Goal: Task Accomplishment & Management: Manage account settings

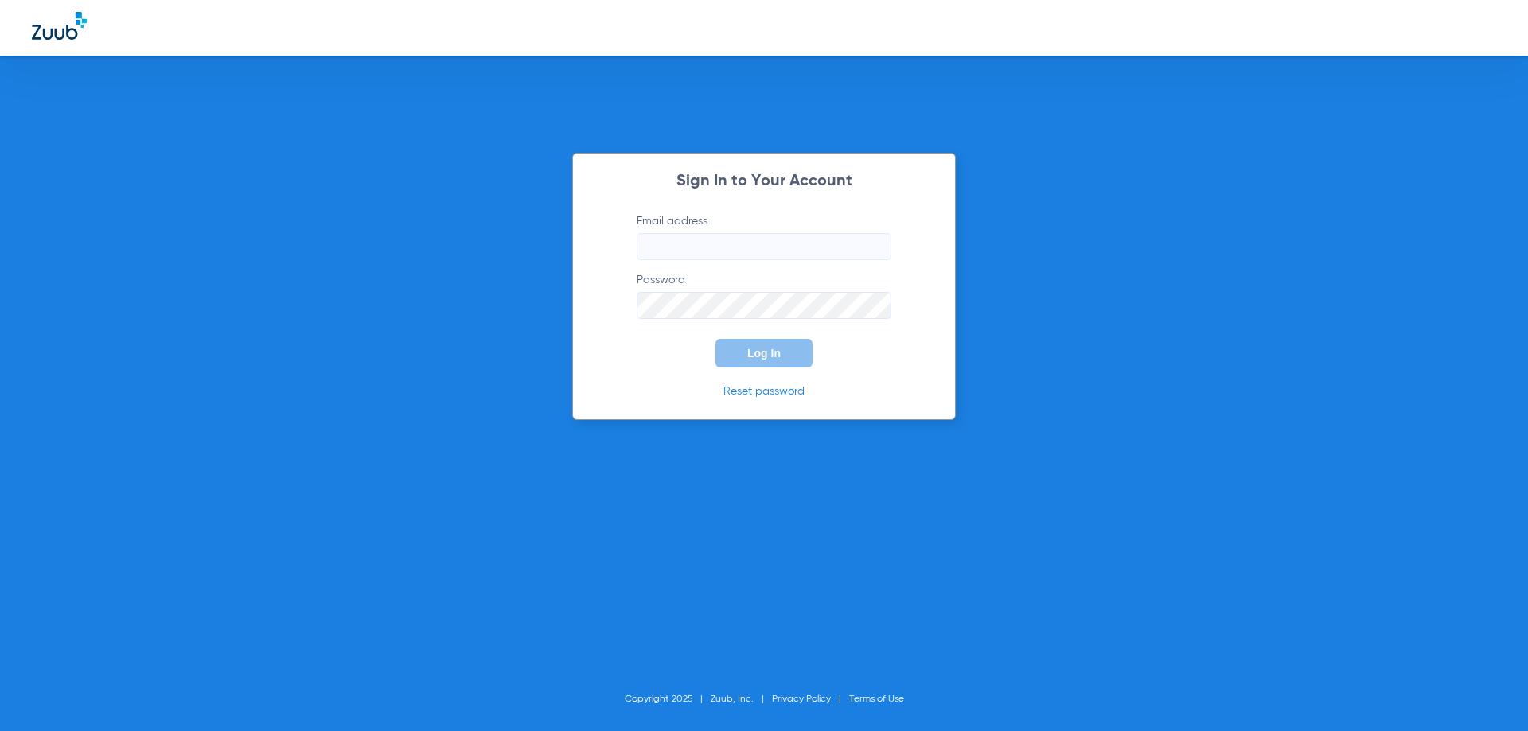
click at [775, 242] on input "Email address" at bounding box center [764, 246] width 255 height 27
click at [700, 240] on input "Email address Required" at bounding box center [764, 246] width 255 height 27
paste input "[DATE]"
drag, startPoint x: 727, startPoint y: 252, endPoint x: 410, endPoint y: 240, distance: 317.8
click at [411, 240] on div "Sign In to Your Account Email address Invalid email address [DATE] Password Log…" at bounding box center [764, 365] width 1528 height 731
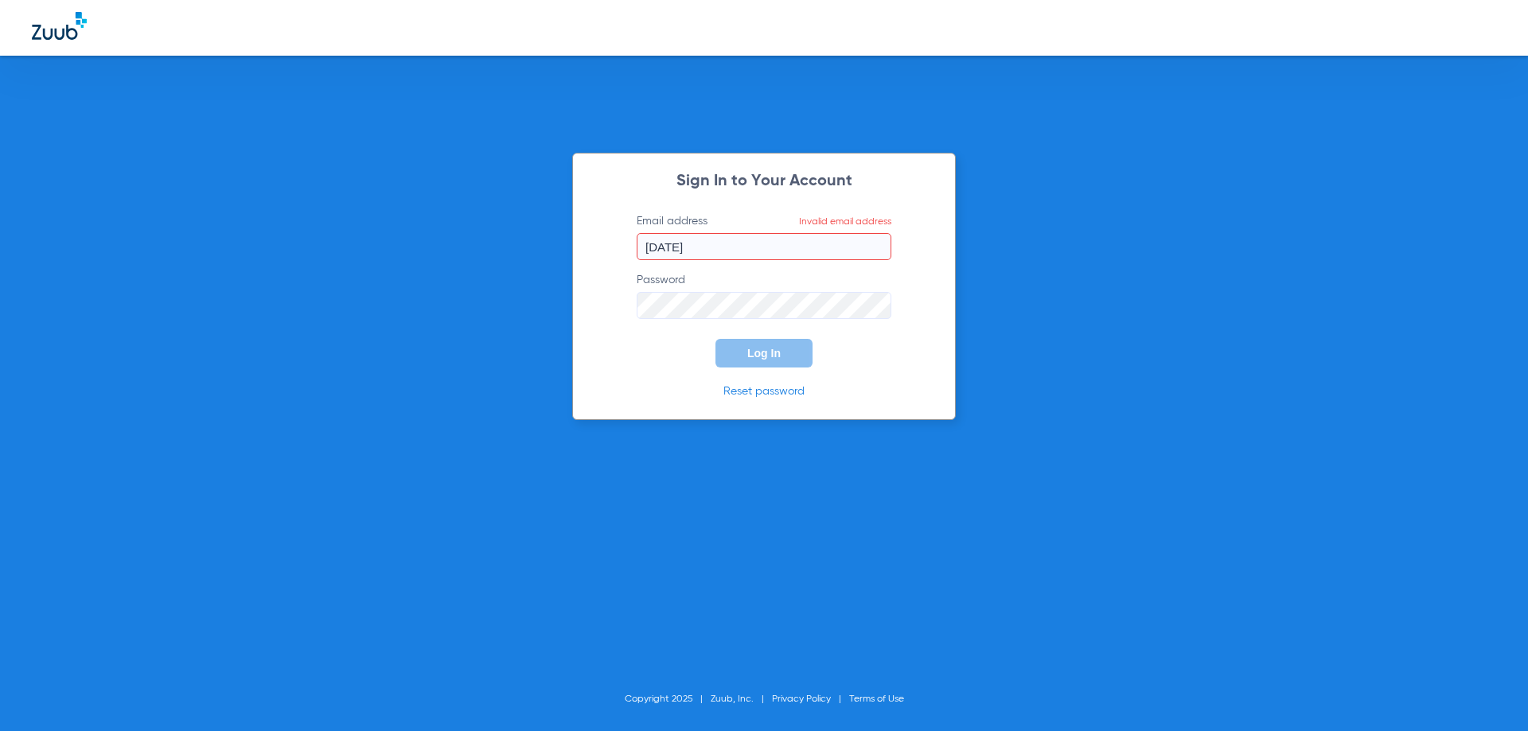
paste input "[EMAIL_ADDRESS][DOMAIN_NAME]"
type input "[EMAIL_ADDRESS][DOMAIN_NAME]"
click at [770, 353] on span "Log In" at bounding box center [763, 353] width 33 height 13
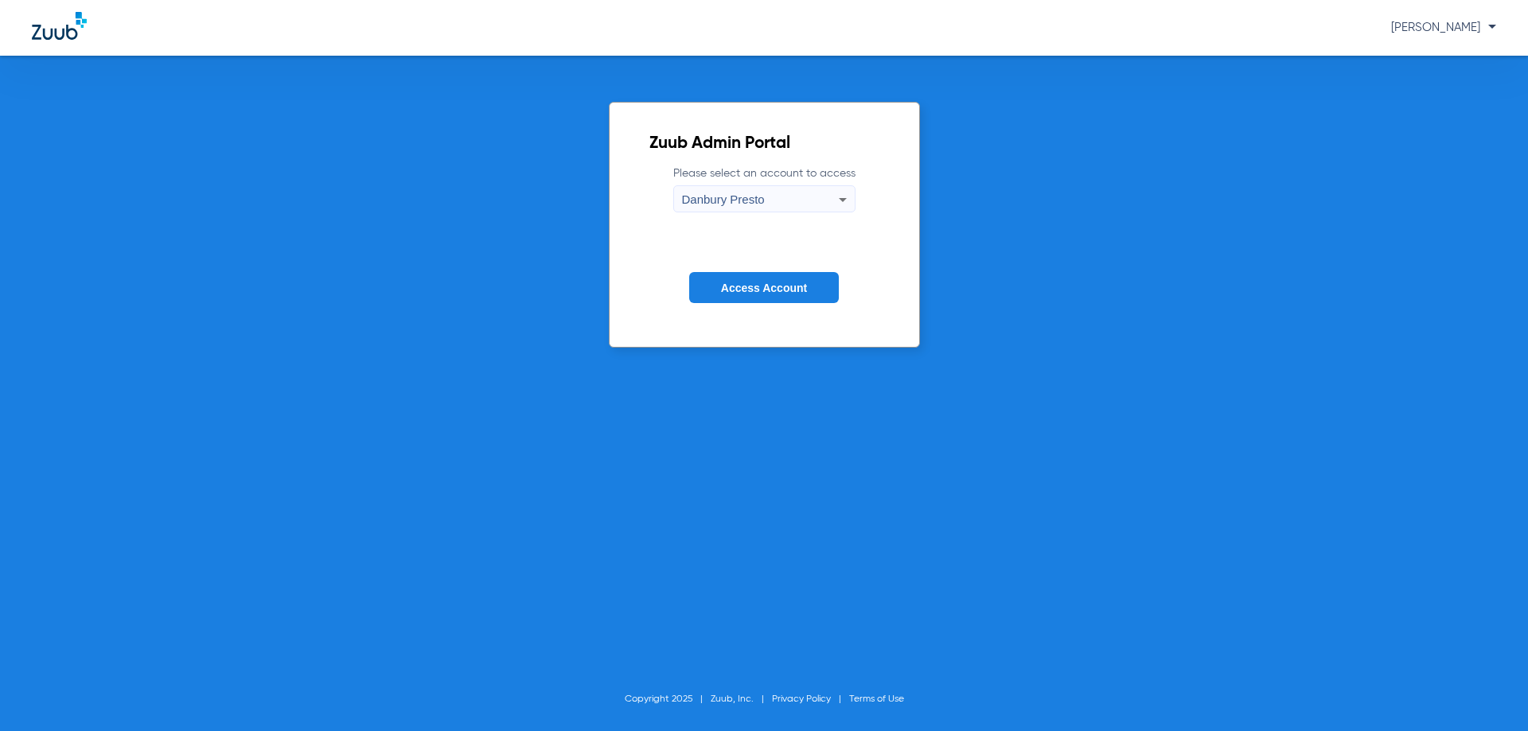
click at [841, 200] on icon at bounding box center [843, 200] width 8 height 4
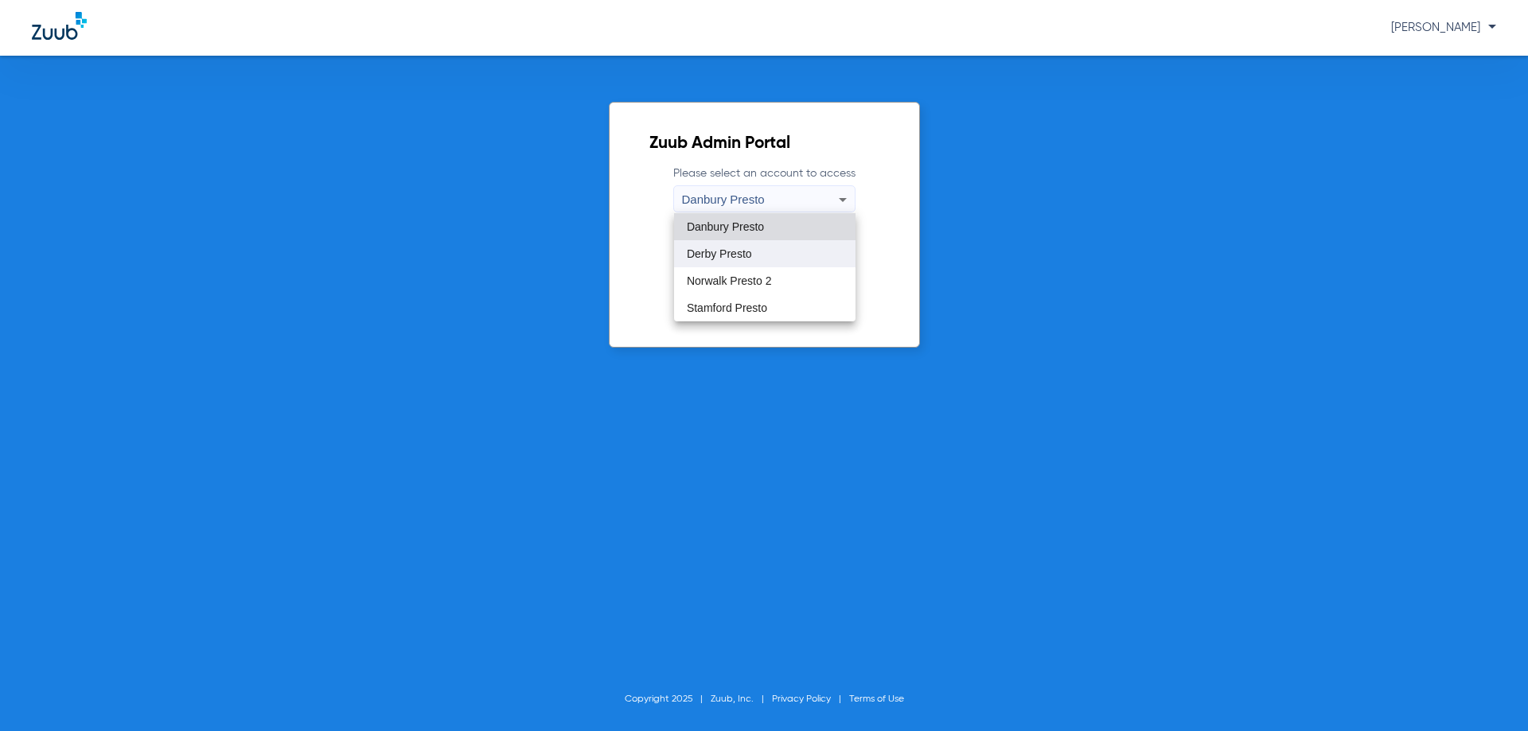
click at [736, 247] on mat-option "Derby Presto" at bounding box center [764, 253] width 181 height 27
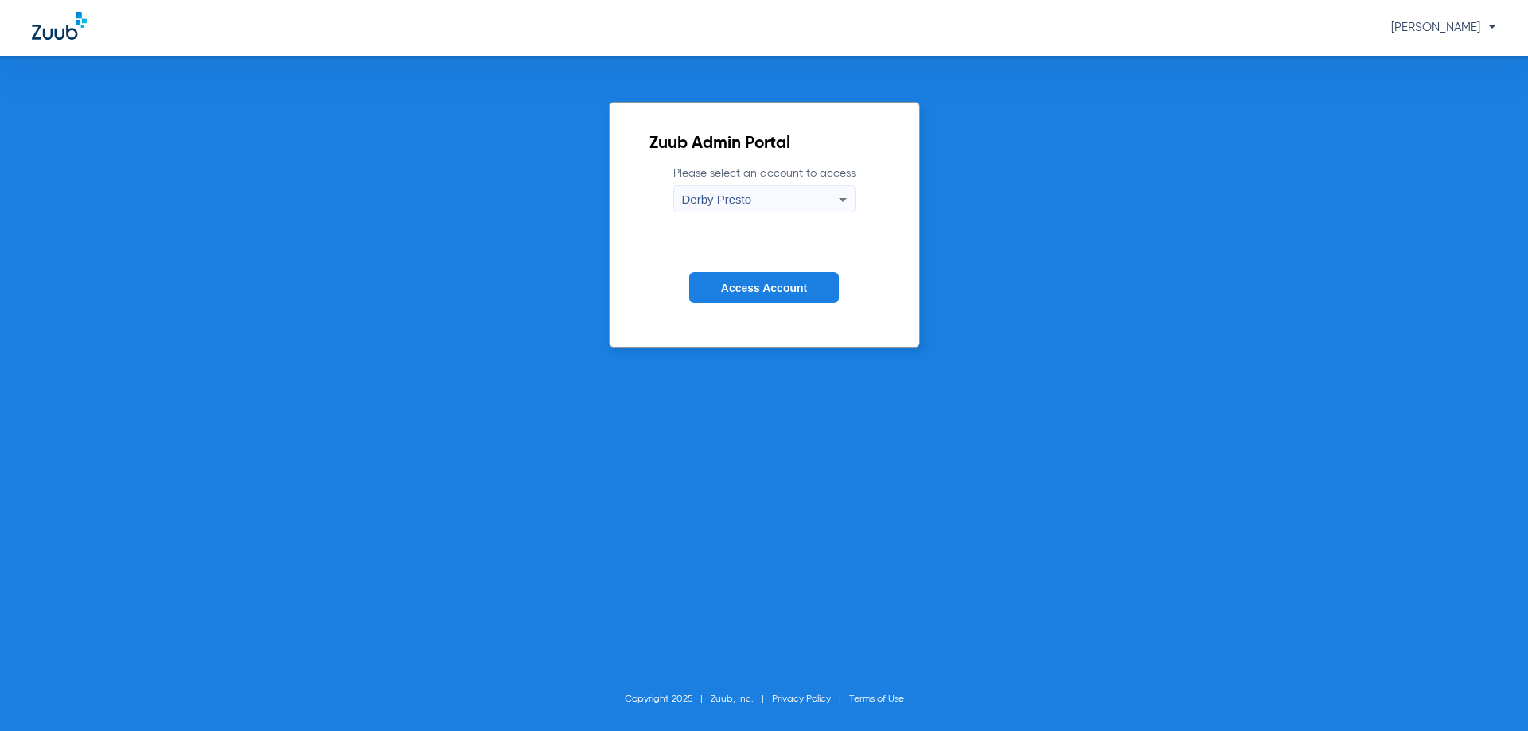
click at [743, 287] on span "Access Account" at bounding box center [764, 288] width 86 height 13
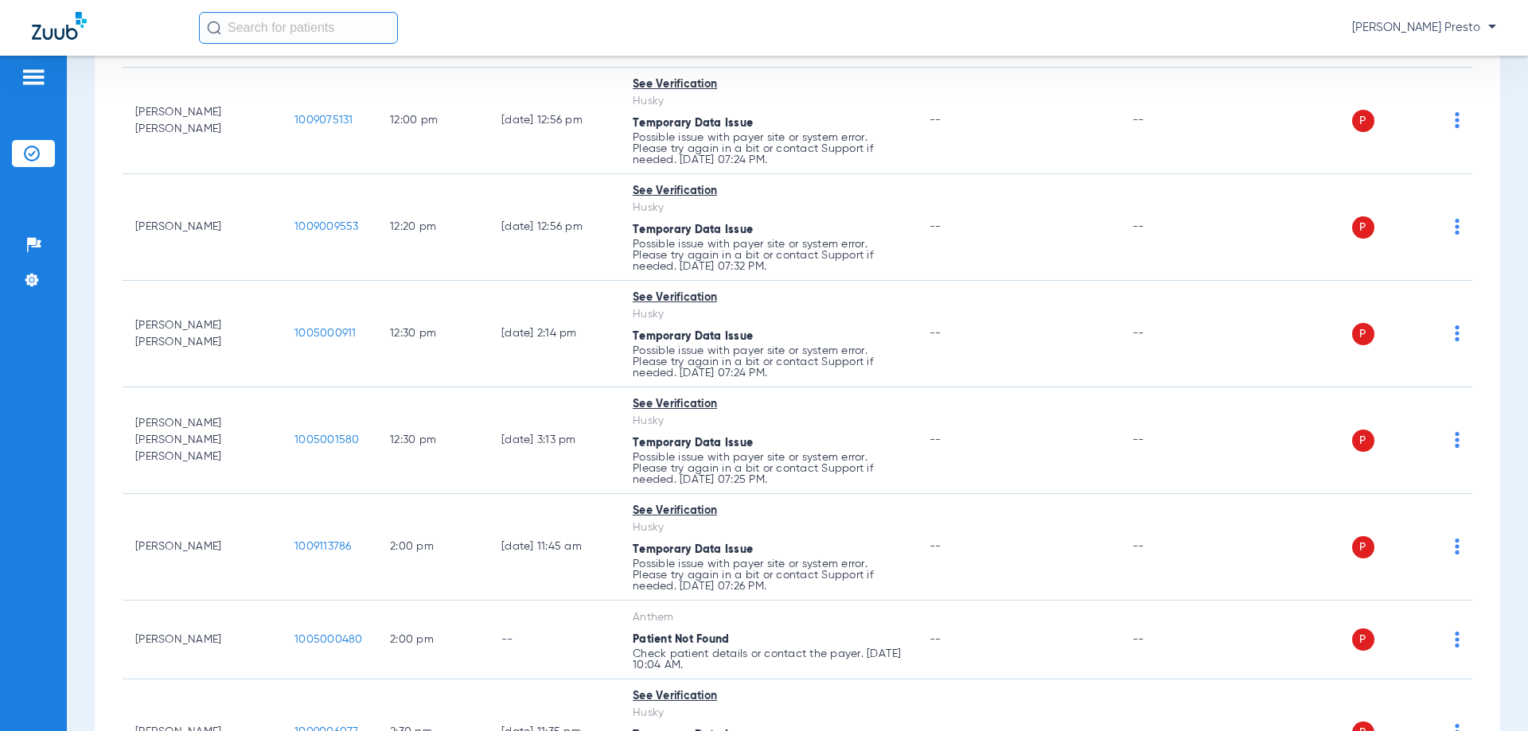
scroll to position [2388, 0]
